Goal: Information Seeking & Learning: Understand process/instructions

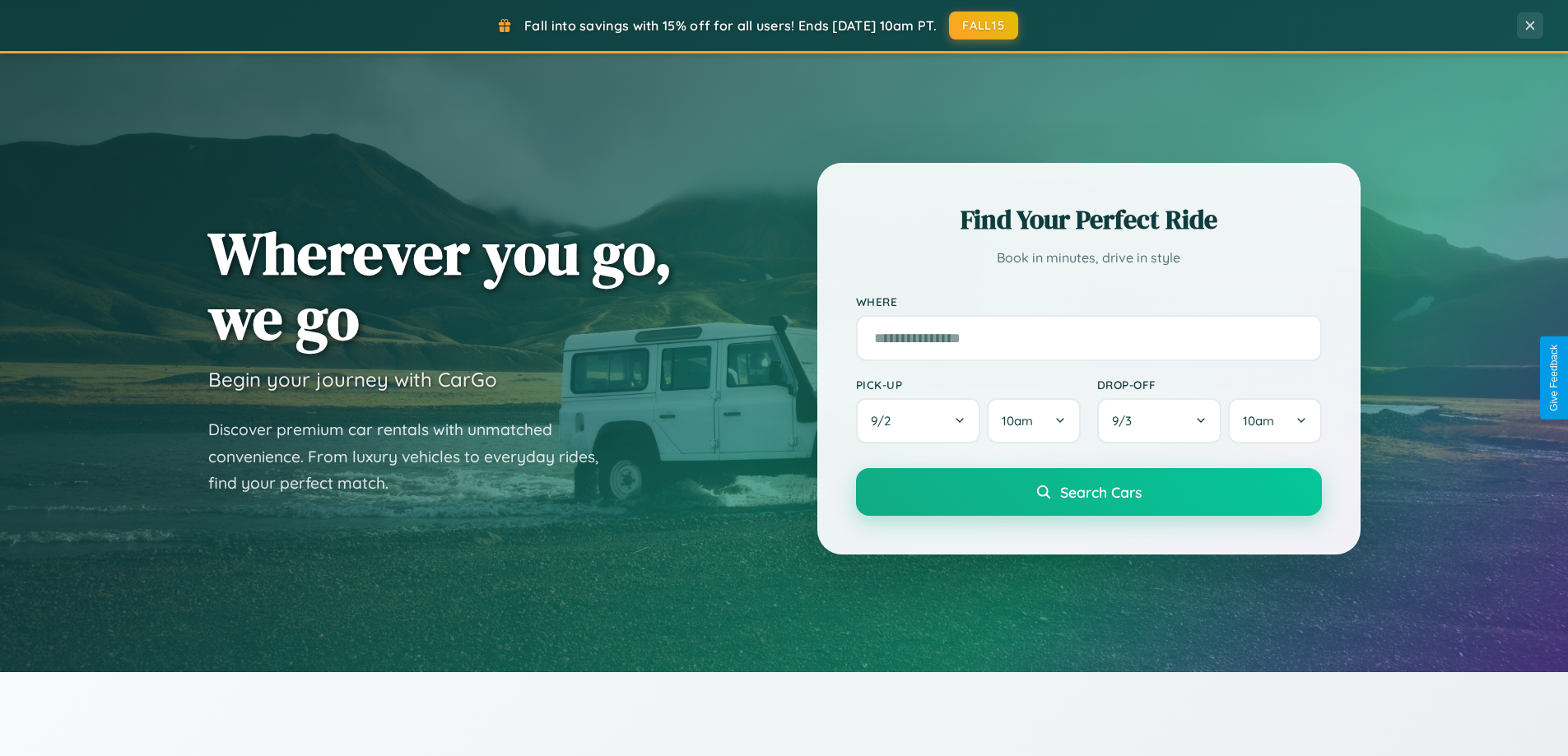
scroll to position [3166, 0]
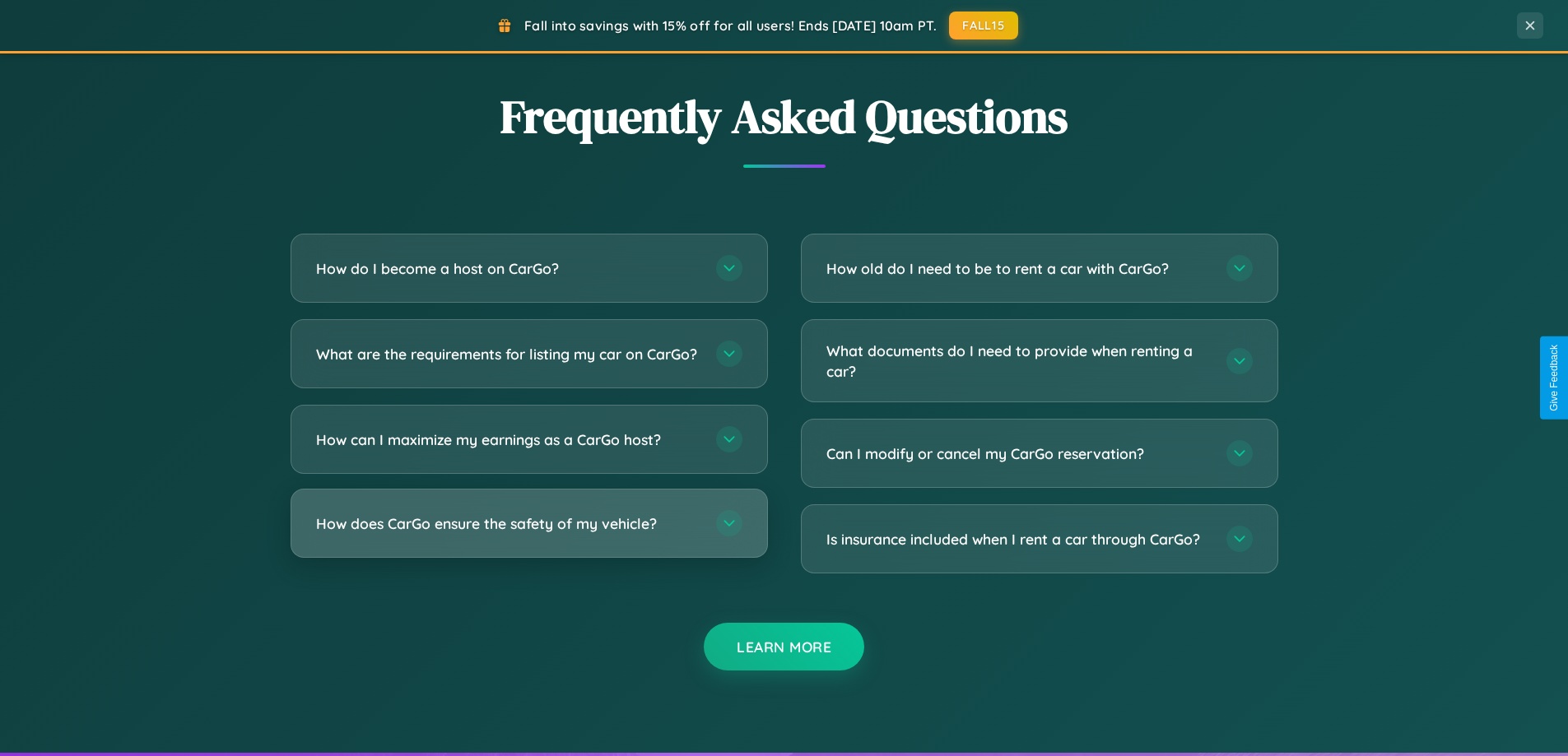
click at [528, 534] on h3 "How does CarGo ensure the safety of my vehicle?" at bounding box center [507, 524] width 383 height 21
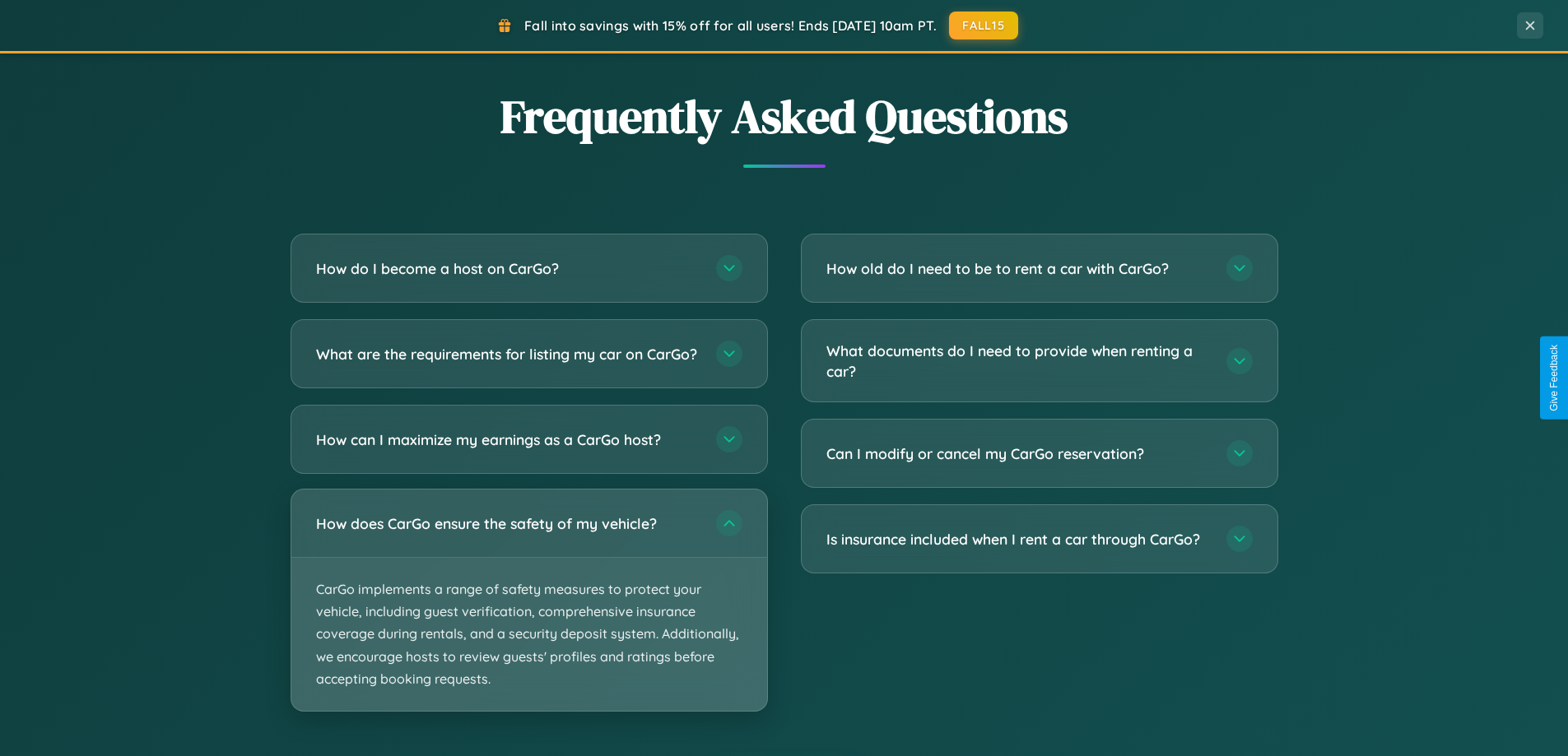
click at [528, 614] on p "CarGo implements a range of safety measures to protect your vehicle, including …" at bounding box center [529, 635] width 476 height 153
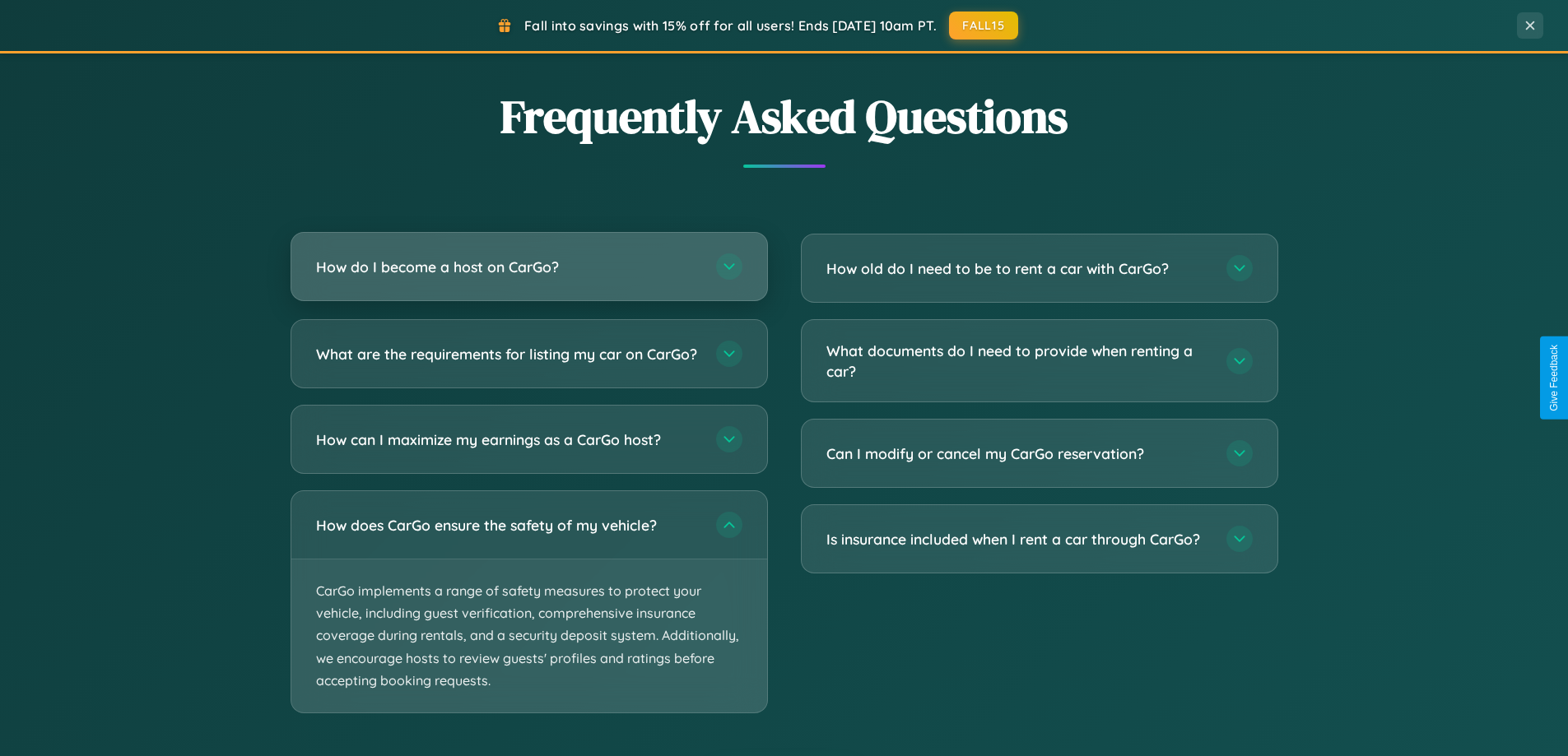
click at [528, 269] on h3 "How do I become a host on CarGo?" at bounding box center [507, 267] width 383 height 21
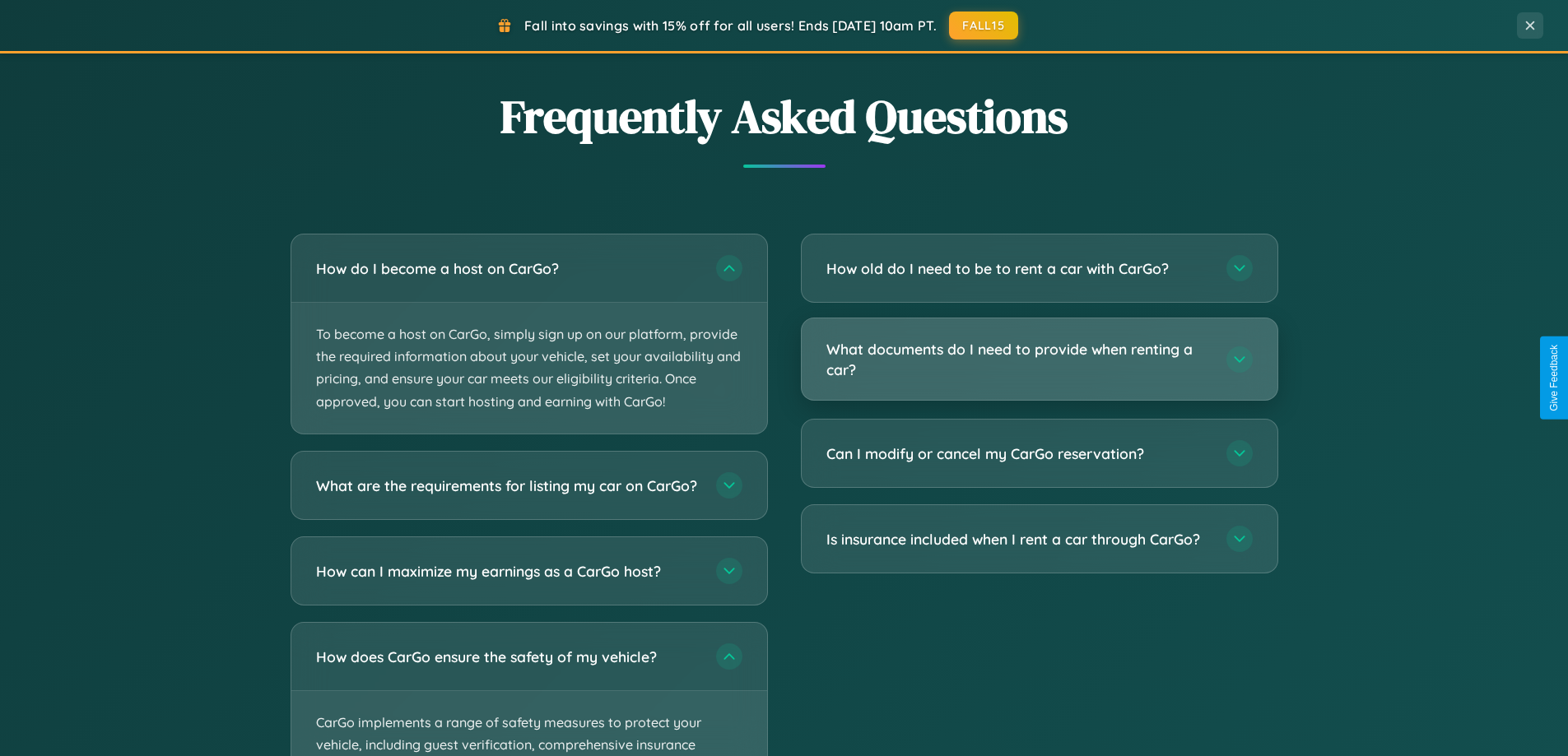
click at [1039, 360] on h3 "What documents do I need to provide when renting a car?" at bounding box center [1017, 359] width 383 height 40
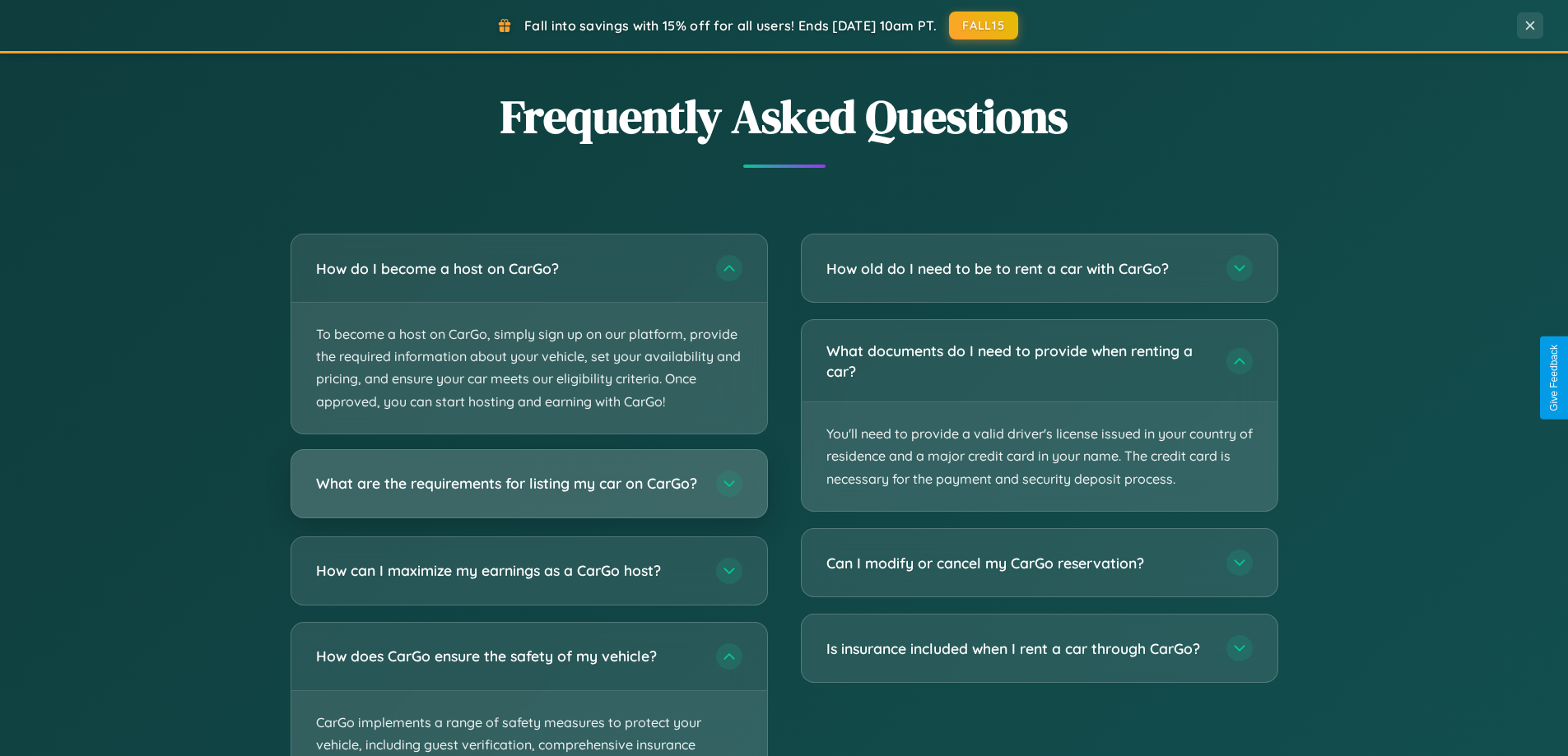
click at [528, 491] on h3 "What are the requirements for listing my car on CarGo?" at bounding box center [507, 483] width 383 height 21
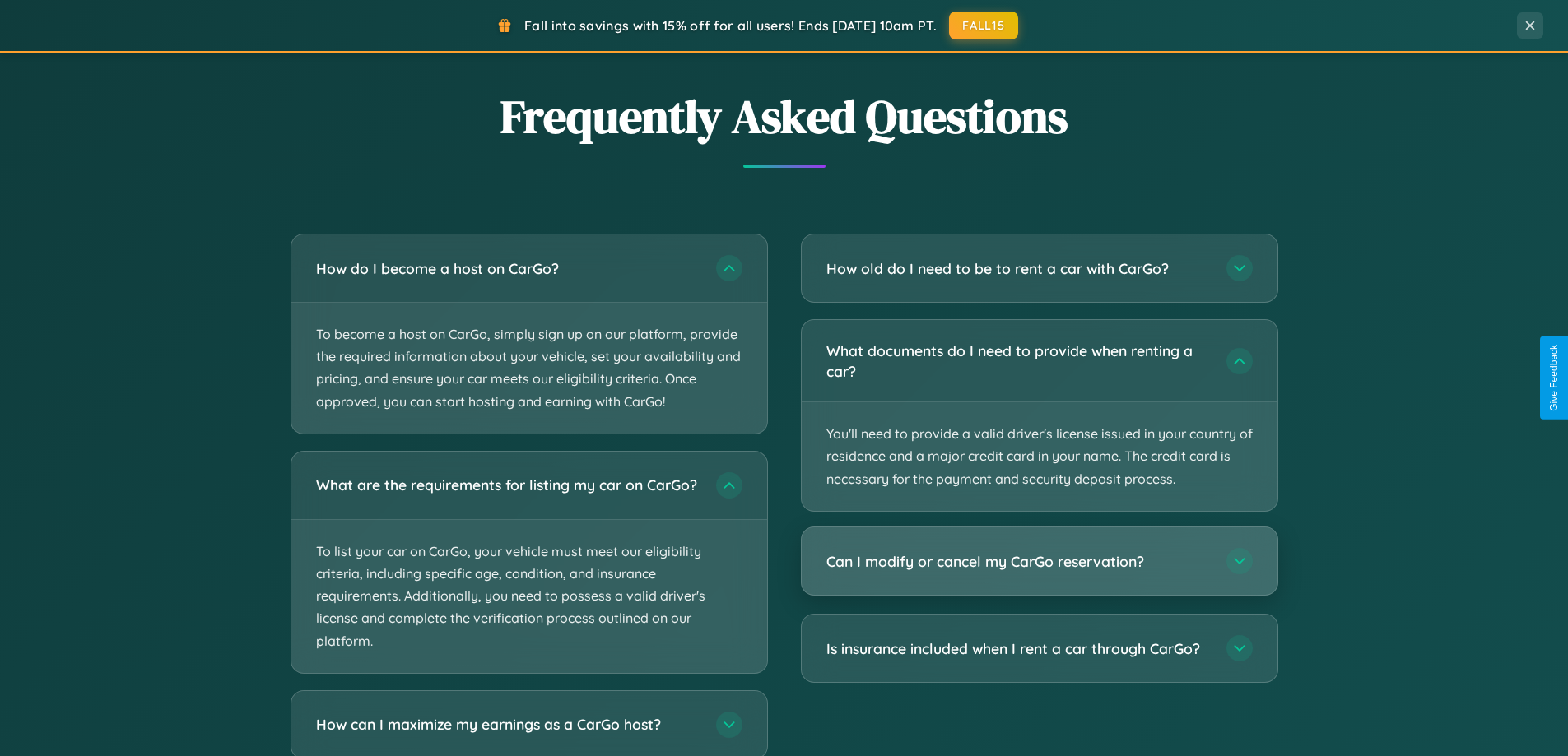
click at [1039, 561] on h3 "Can I modify or cancel my CarGo reservation?" at bounding box center [1017, 561] width 383 height 21
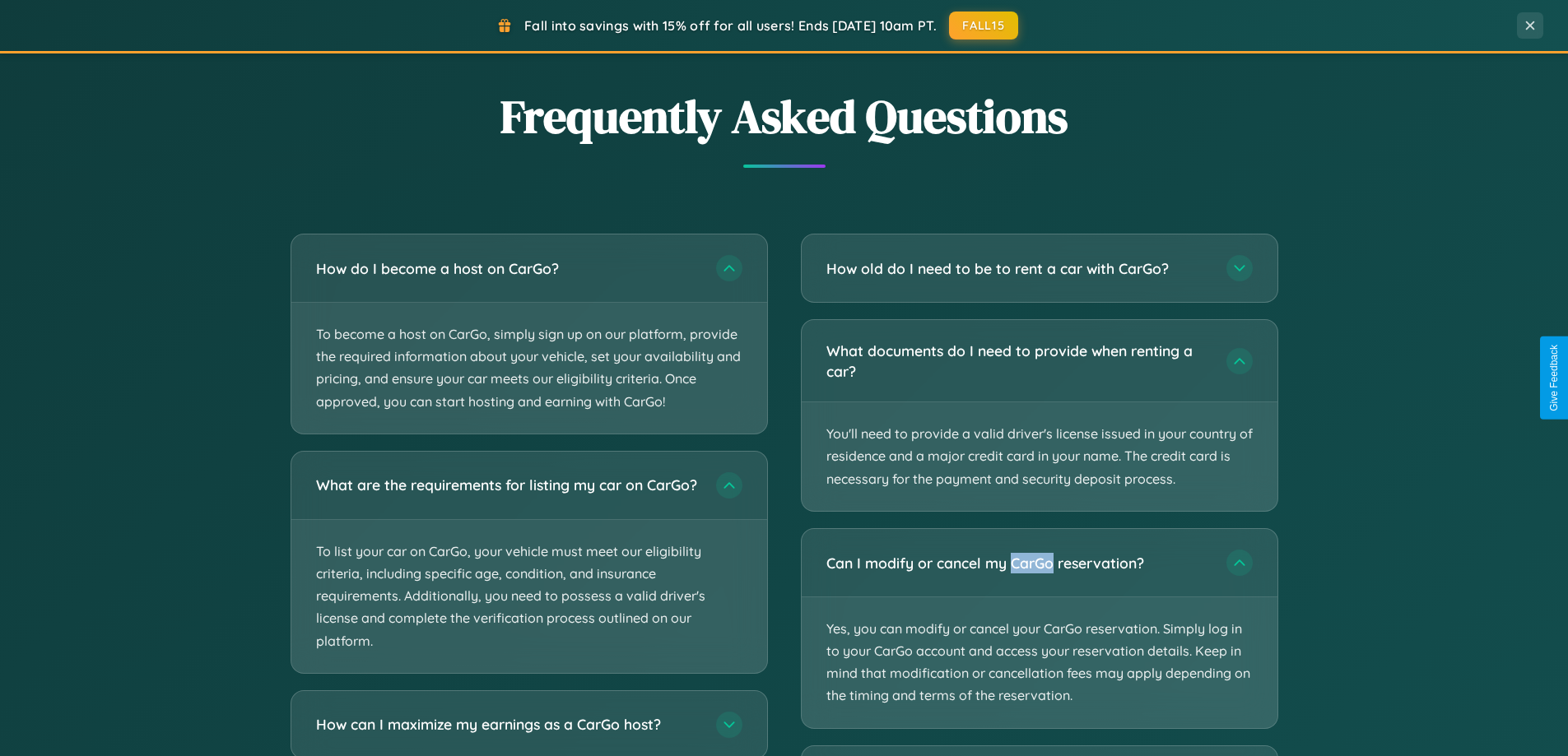
scroll to position [3423, 0]
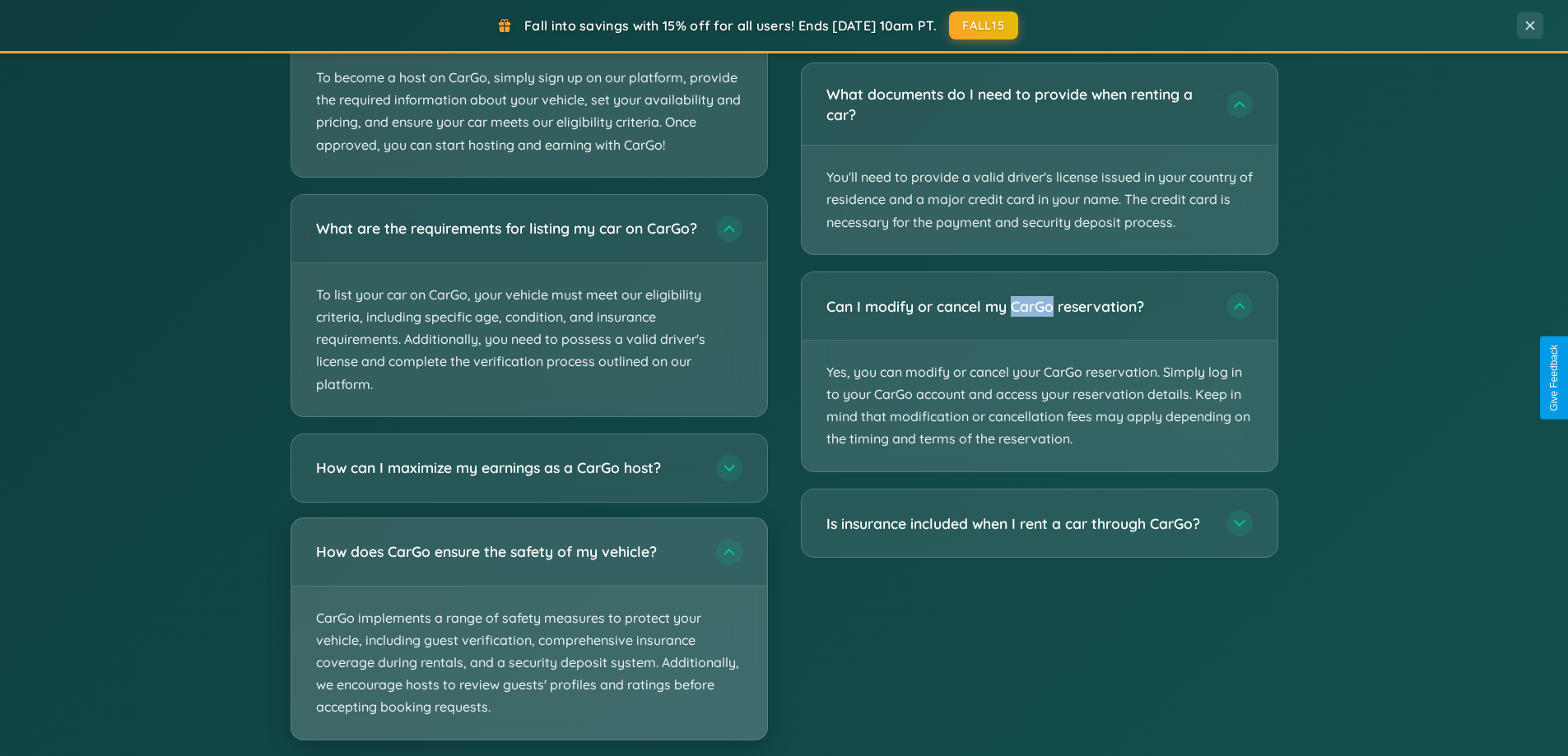
click at [528, 644] on p "CarGo implements a range of safety measures to protect your vehicle, including …" at bounding box center [529, 663] width 476 height 153
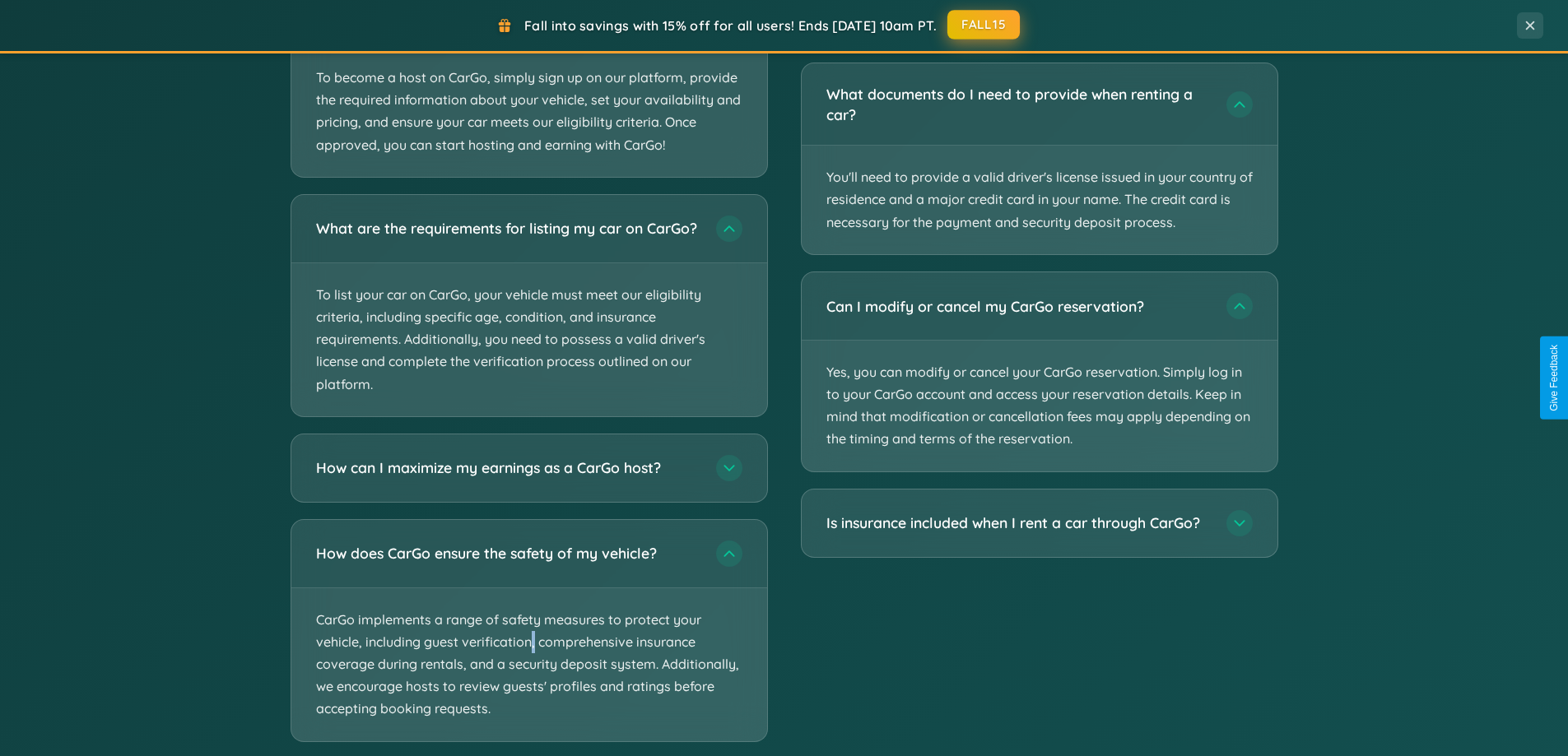
click at [985, 26] on button "FALL15" at bounding box center [984, 24] width 72 height 29
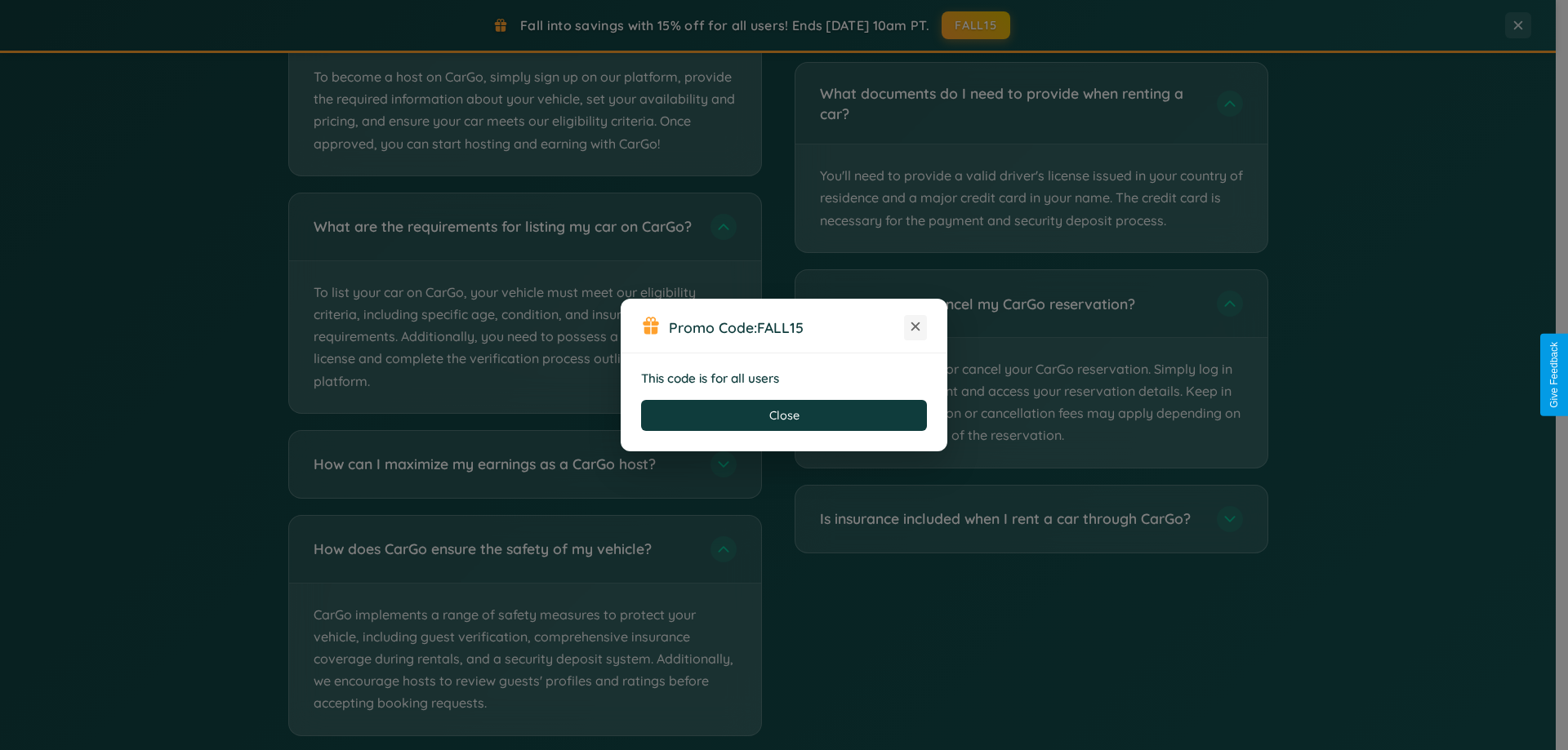
click at [915, 327] on icon at bounding box center [915, 326] width 16 height 16
